Goal: Complete application form: Complete application form

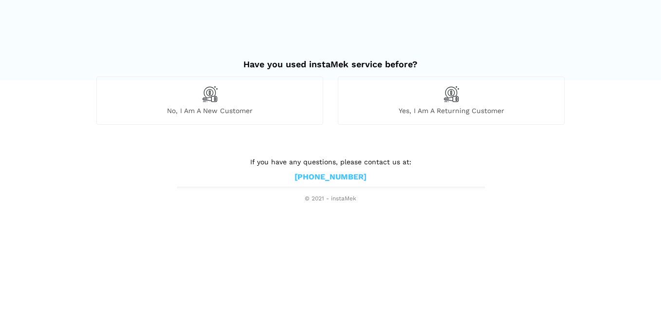
click at [207, 98] on img at bounding box center [210, 94] width 17 height 17
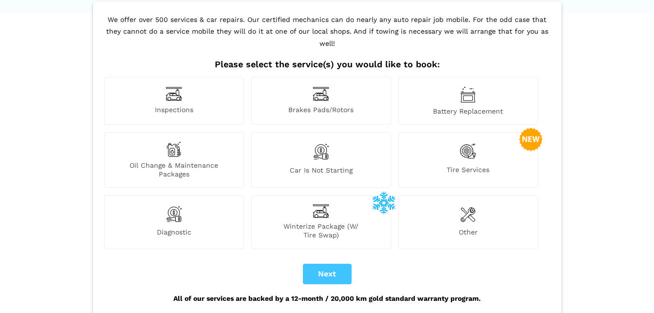
scroll to position [97, 0]
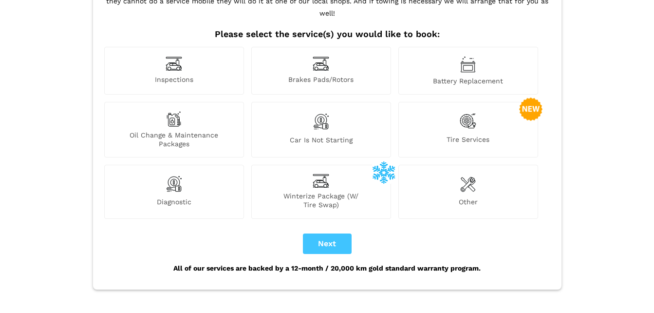
click at [471, 176] on img at bounding box center [468, 183] width 16 height 19
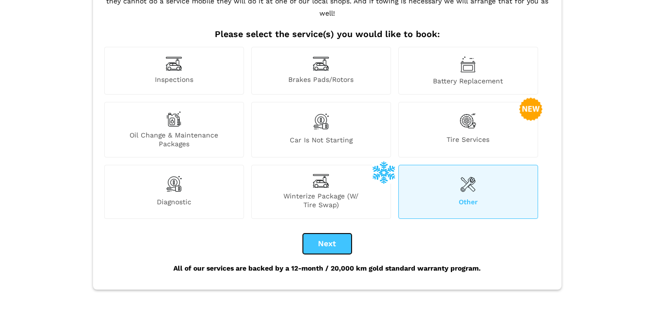
click at [336, 233] on button "Next" at bounding box center [327, 243] width 49 height 20
checkbox input "true"
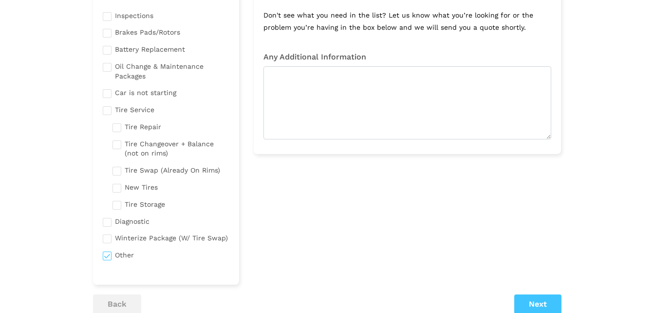
scroll to position [0, 0]
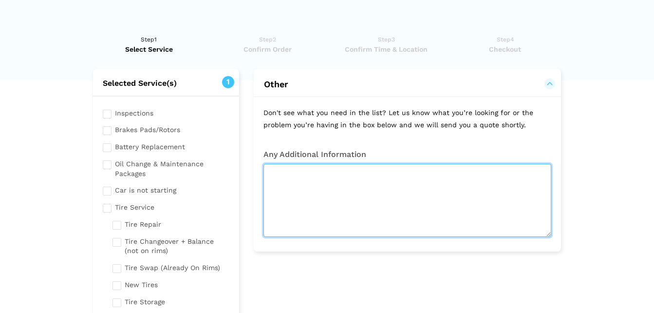
click at [309, 171] on textarea at bounding box center [408, 200] width 288 height 73
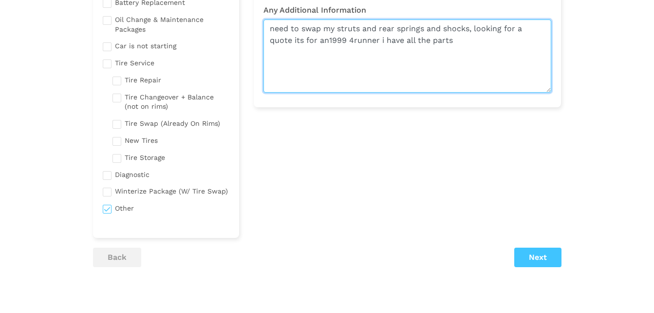
scroll to position [146, 0]
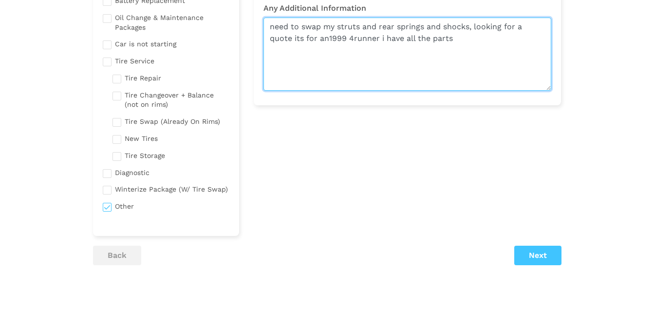
type textarea "need to swap my struts and rear springs and shocks, looking for a quote its for…"
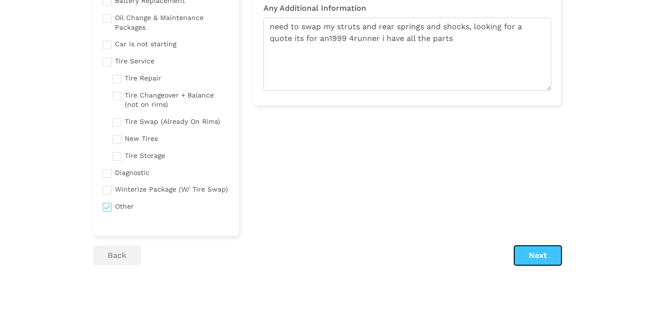
click at [545, 254] on button "Next" at bounding box center [537, 254] width 47 height 19
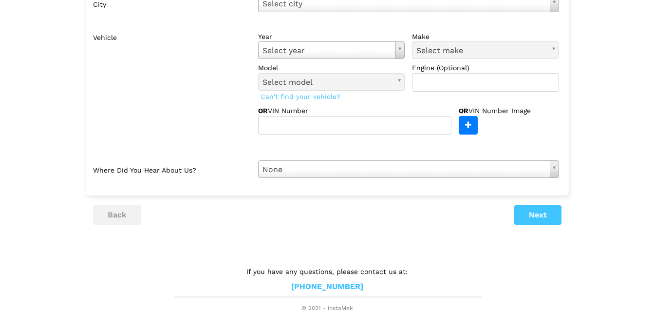
scroll to position [0, 0]
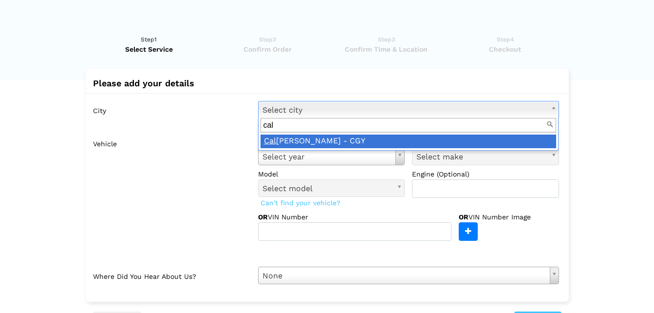
type input "cal"
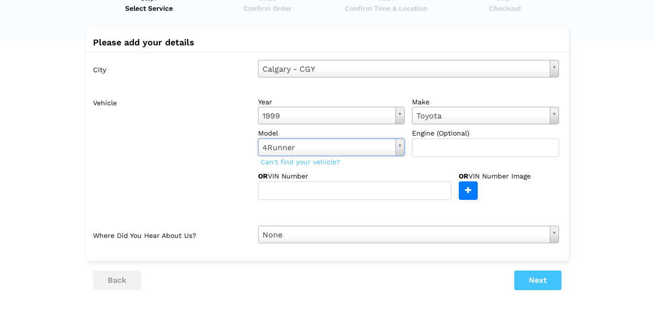
scroll to position [97, 0]
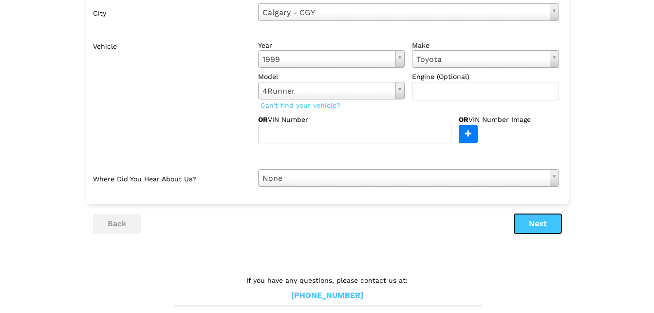
click at [545, 226] on button "Next" at bounding box center [537, 223] width 47 height 19
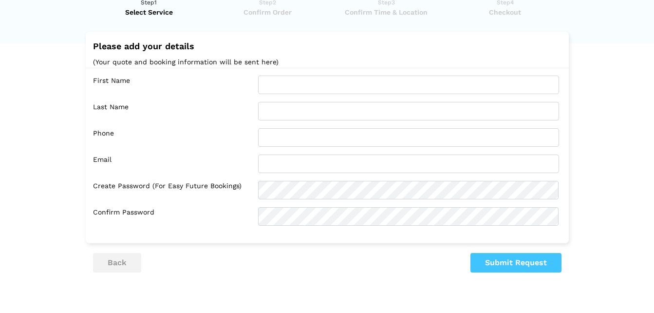
scroll to position [37, 0]
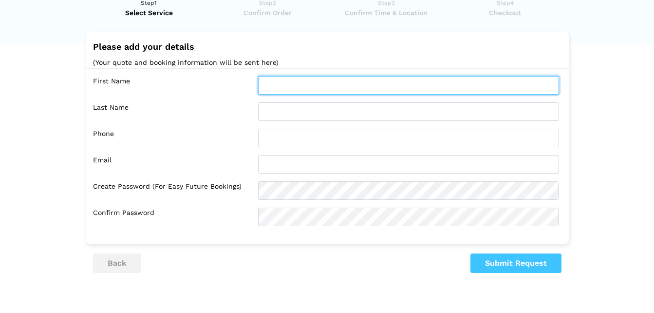
click at [337, 88] on input "text" at bounding box center [408, 85] width 301 height 19
type input "[PERSON_NAME]"
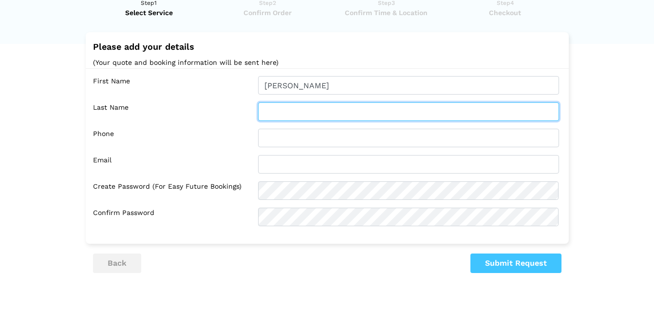
type input "[PERSON_NAME]"
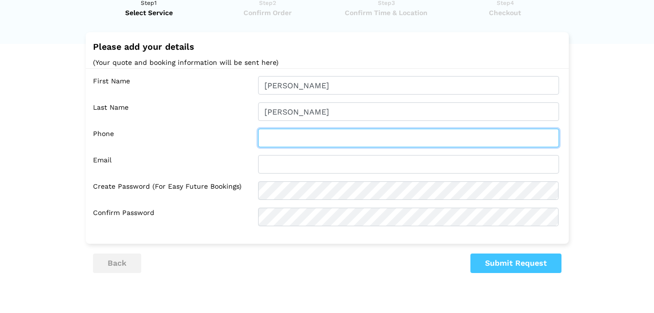
type input "5872240482"
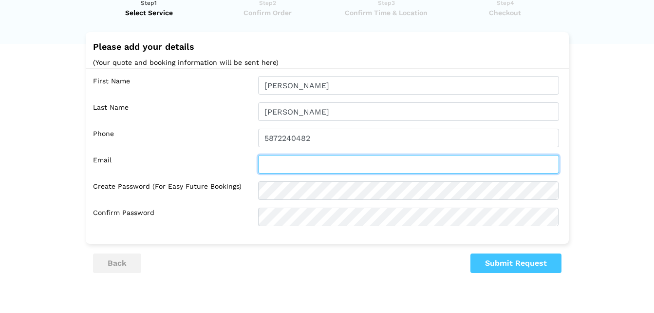
type input "[EMAIL_ADDRESS][DOMAIN_NAME]"
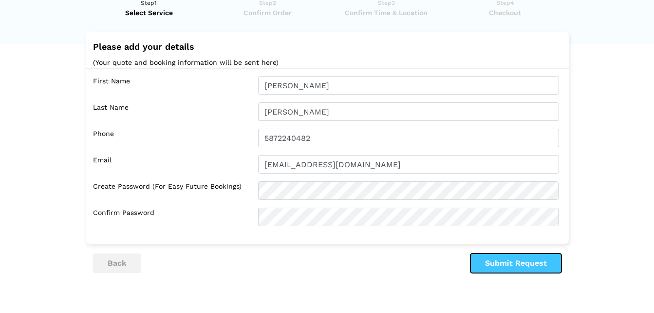
click at [530, 261] on button "Submit Request" at bounding box center [516, 262] width 91 height 19
click at [509, 263] on button "Submit Request" at bounding box center [516, 262] width 91 height 19
